Goal: Transaction & Acquisition: Book appointment/travel/reservation

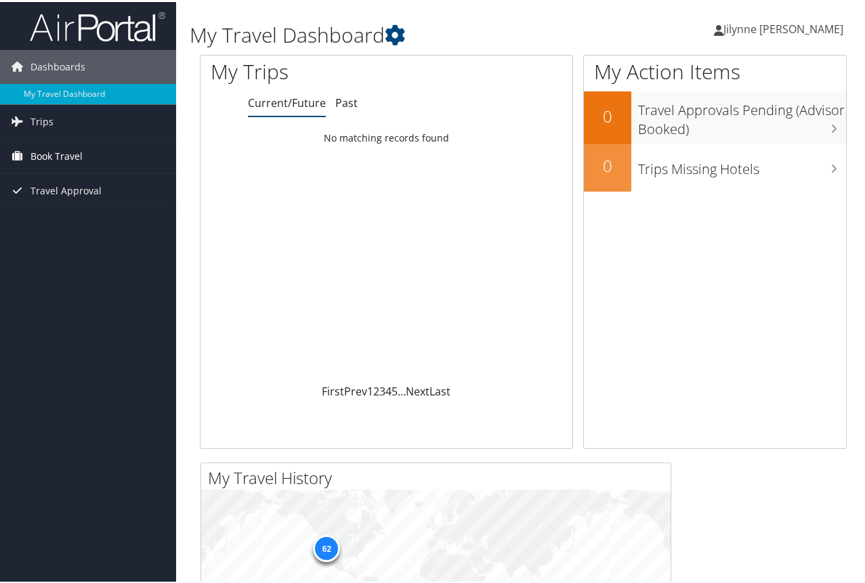
click at [44, 152] on span "Book Travel" at bounding box center [56, 154] width 52 height 34
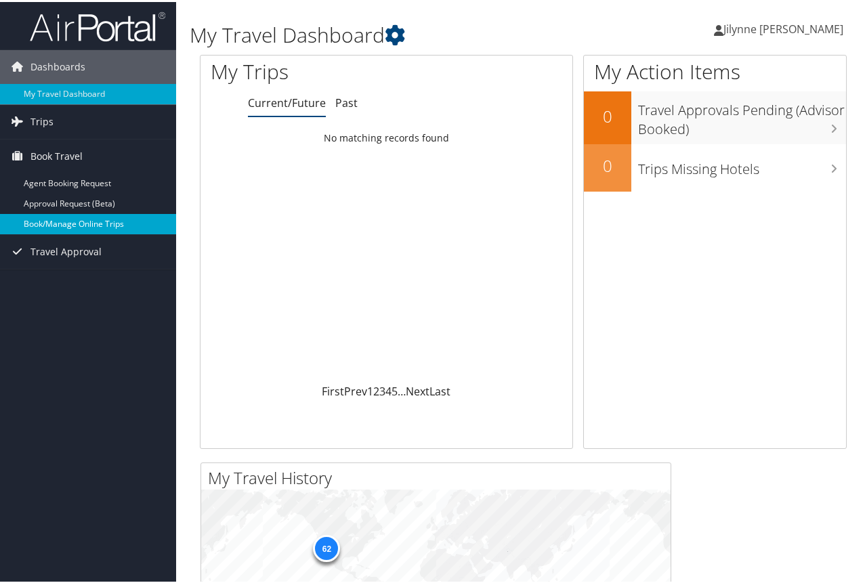
click at [77, 219] on link "Book/Manage Online Trips" at bounding box center [88, 222] width 176 height 20
